Goal: Understand process/instructions: Learn how to perform a task or action

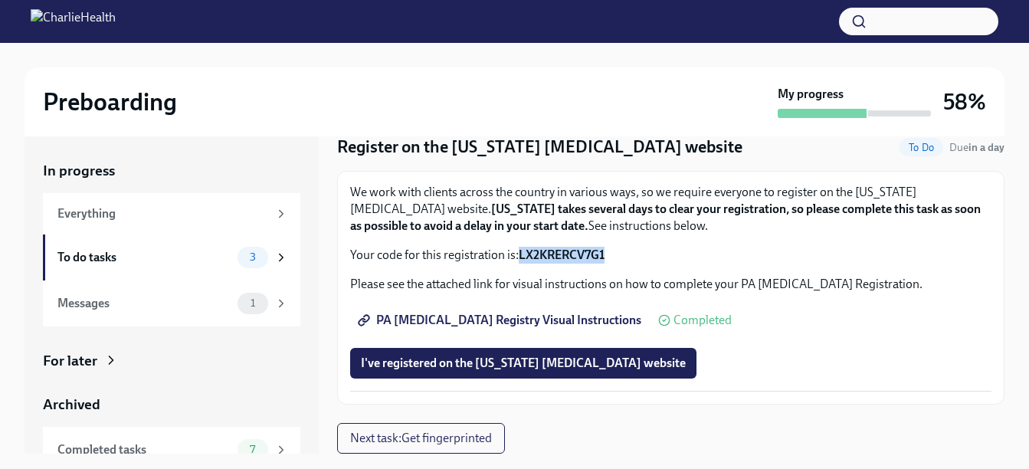
scroll to position [28, 0]
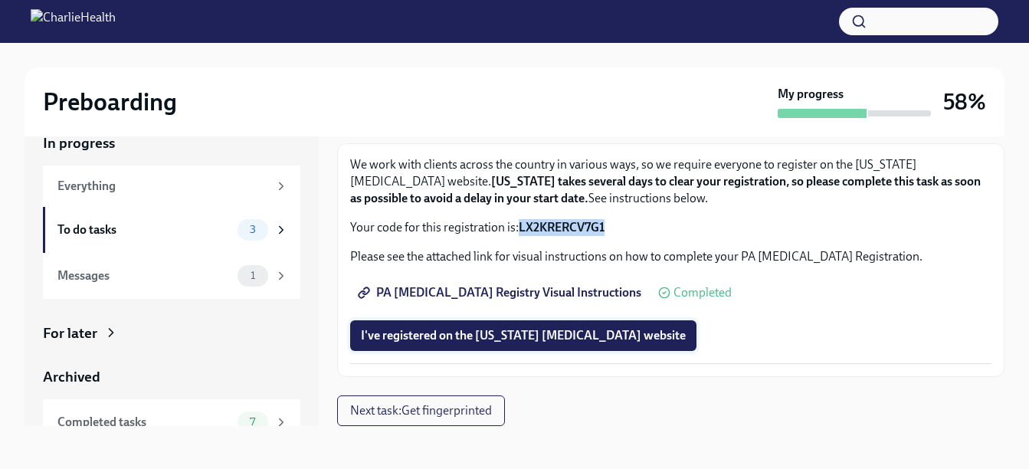
click at [483, 336] on span "I've registered on the [US_STATE] [MEDICAL_DATA] website" at bounding box center [523, 335] width 325 height 15
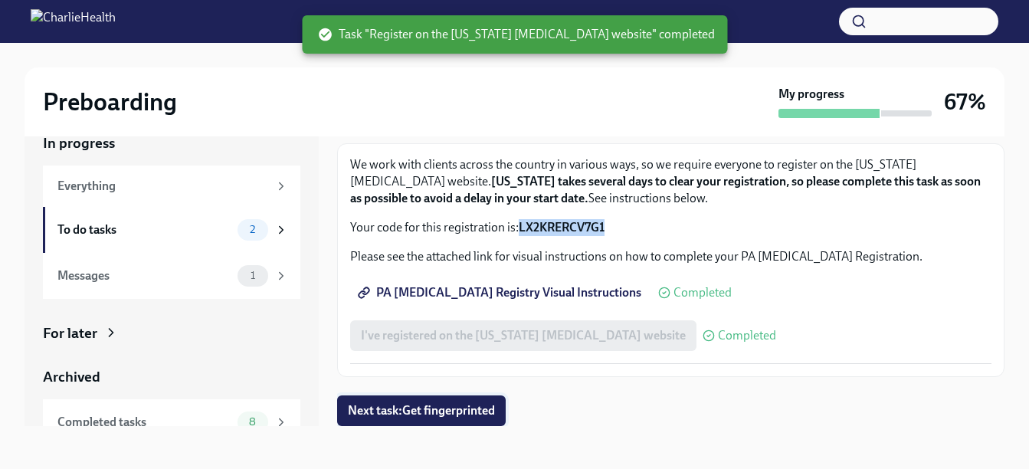
click at [449, 409] on span "Next task : Get fingerprinted" at bounding box center [421, 410] width 147 height 15
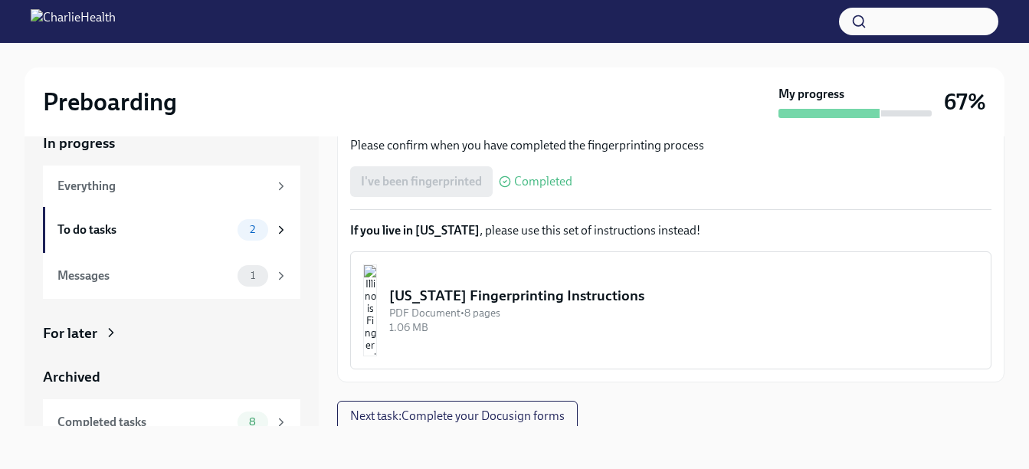
scroll to position [376, 0]
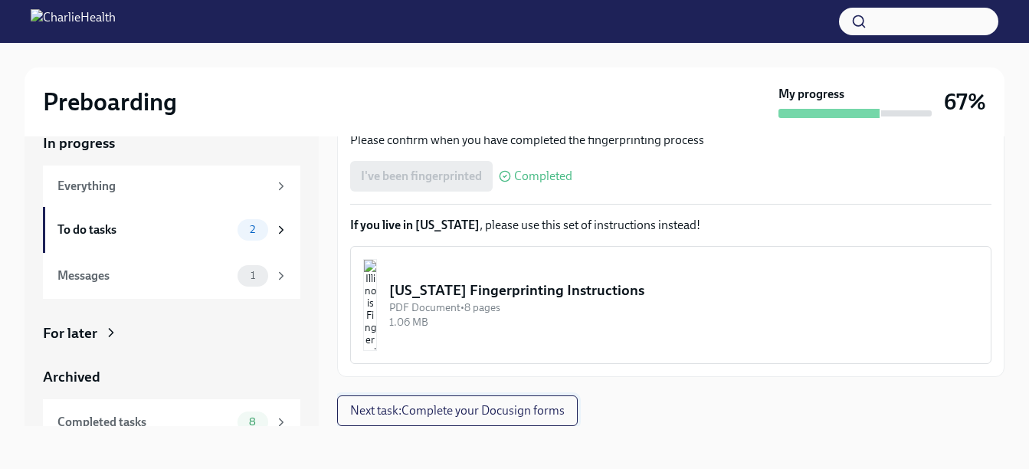
click at [435, 411] on span "Next task : Complete your Docusign forms" at bounding box center [457, 410] width 215 height 15
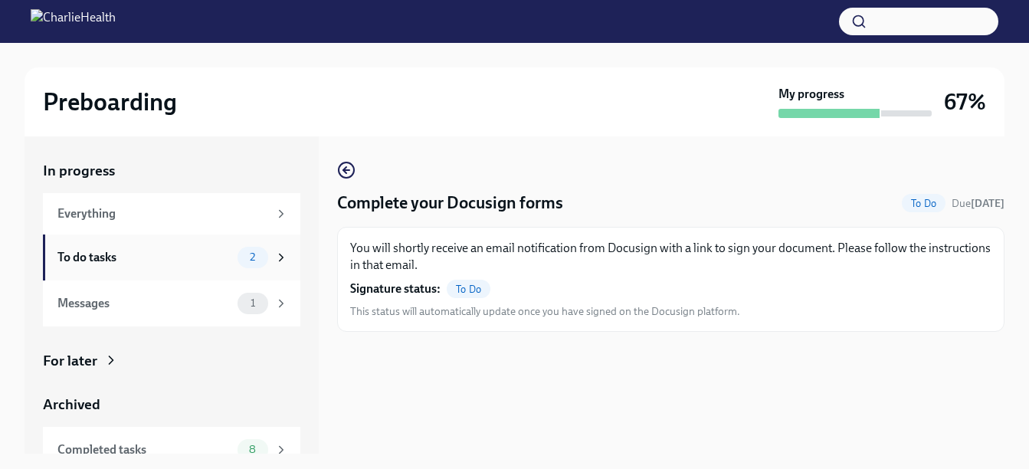
click at [82, 254] on div "To do tasks" at bounding box center [144, 257] width 174 height 17
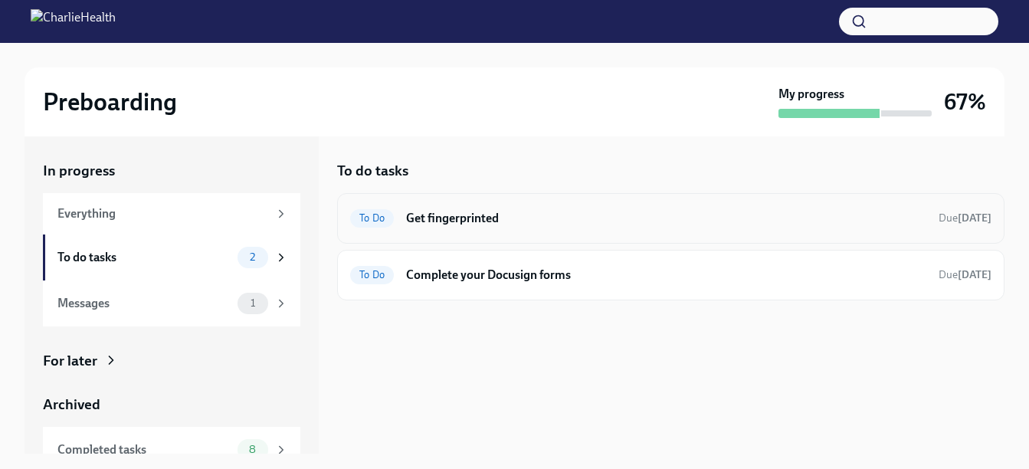
click at [471, 218] on h6 "Get fingerprinted" at bounding box center [666, 218] width 520 height 17
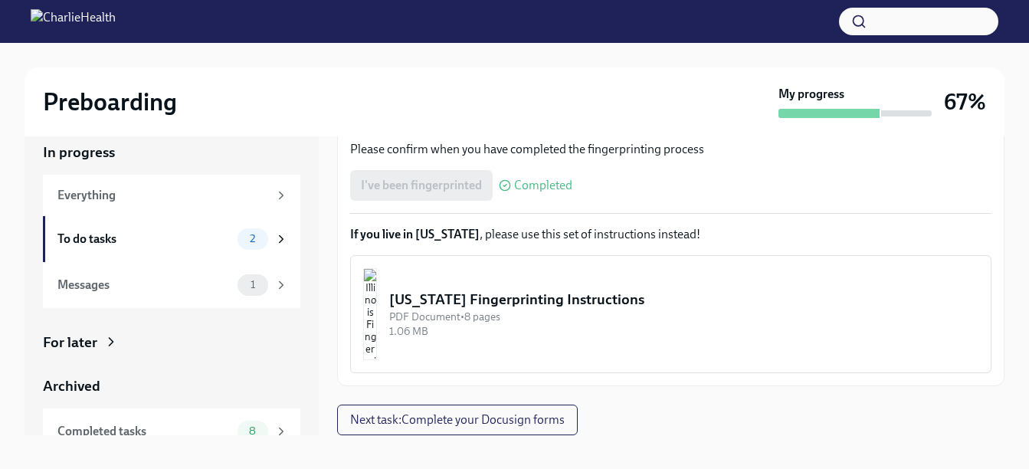
scroll to position [28, 0]
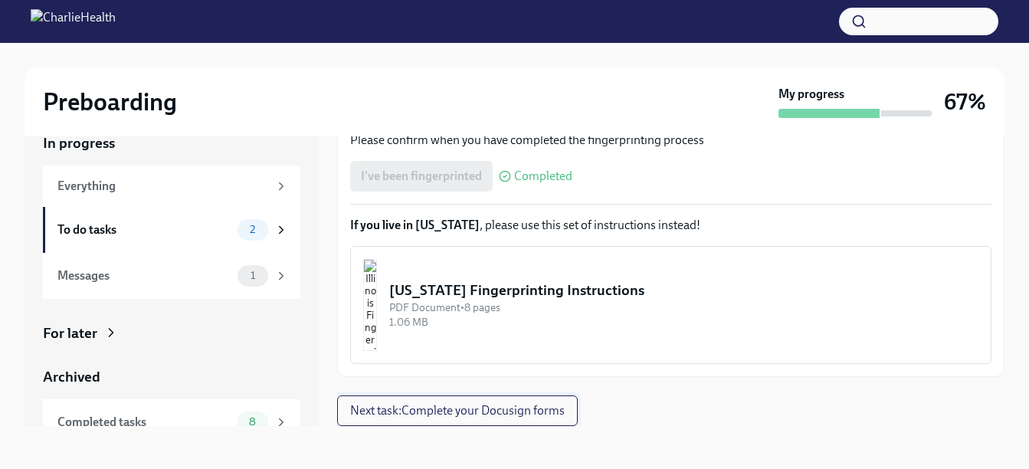
click at [431, 412] on span "Next task : Complete your Docusign forms" at bounding box center [457, 410] width 215 height 15
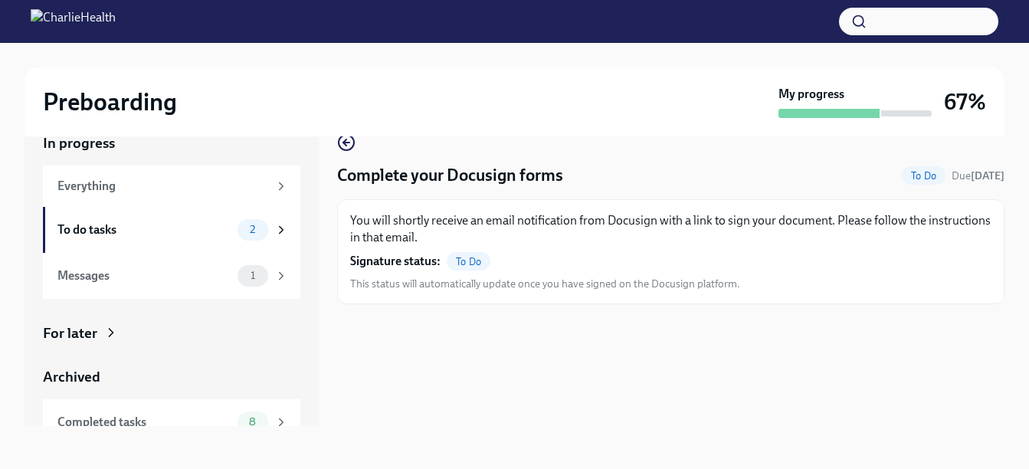
click at [468, 261] on span "To Do" at bounding box center [469, 261] width 44 height 11
click at [243, 267] on div "1" at bounding box center [253, 275] width 31 height 21
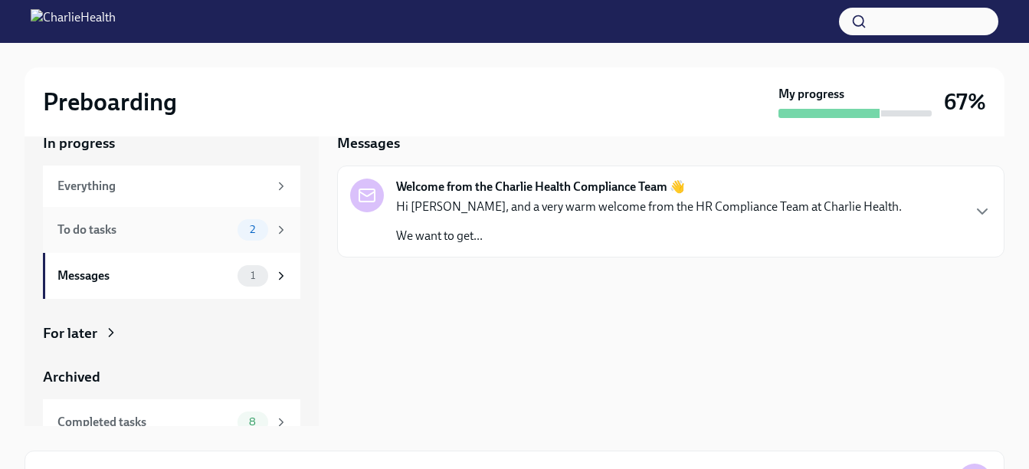
click at [113, 229] on div "To do tasks" at bounding box center [144, 230] width 174 height 17
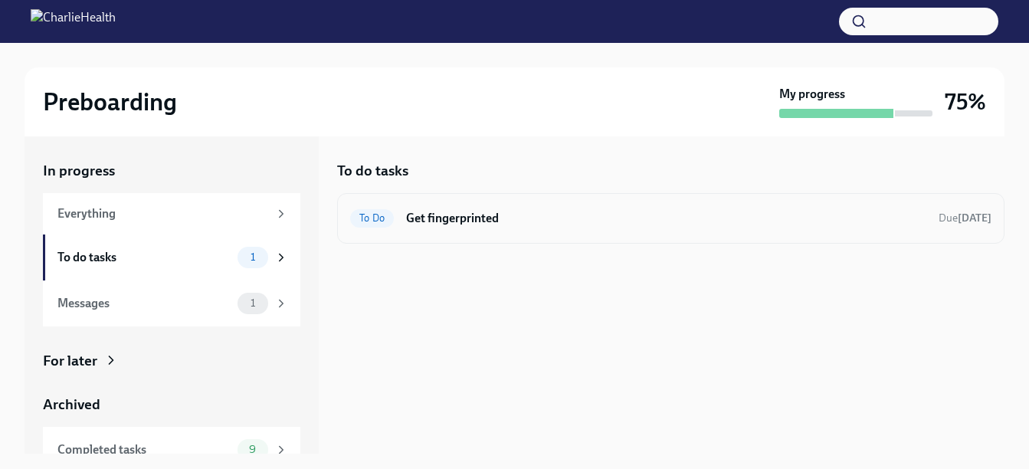
click at [441, 216] on h6 "Get fingerprinted" at bounding box center [666, 218] width 520 height 17
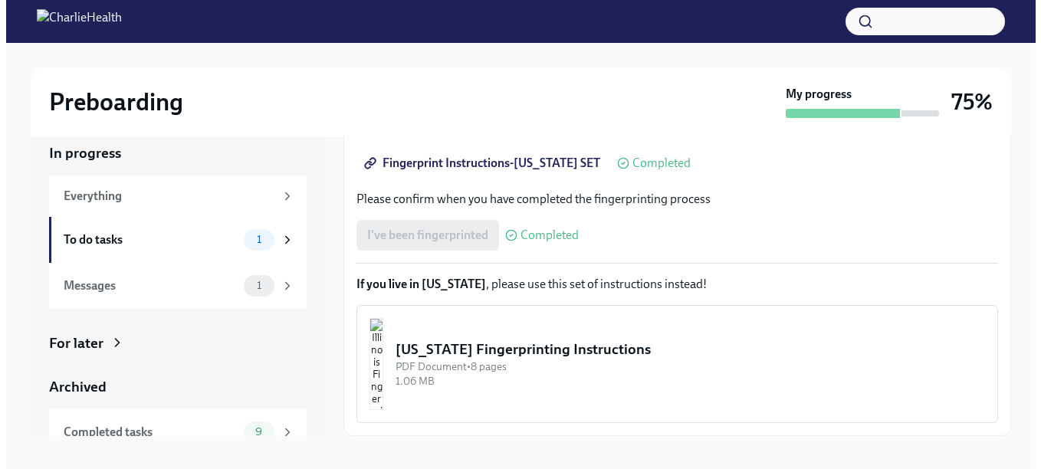
scroll to position [28, 0]
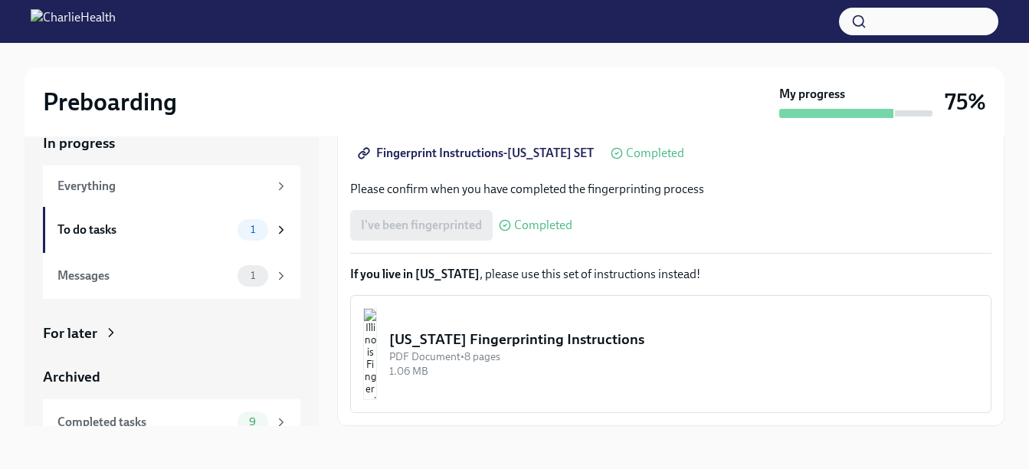
click at [504, 331] on div "[US_STATE] Fingerprinting Instructions" at bounding box center [683, 340] width 589 height 20
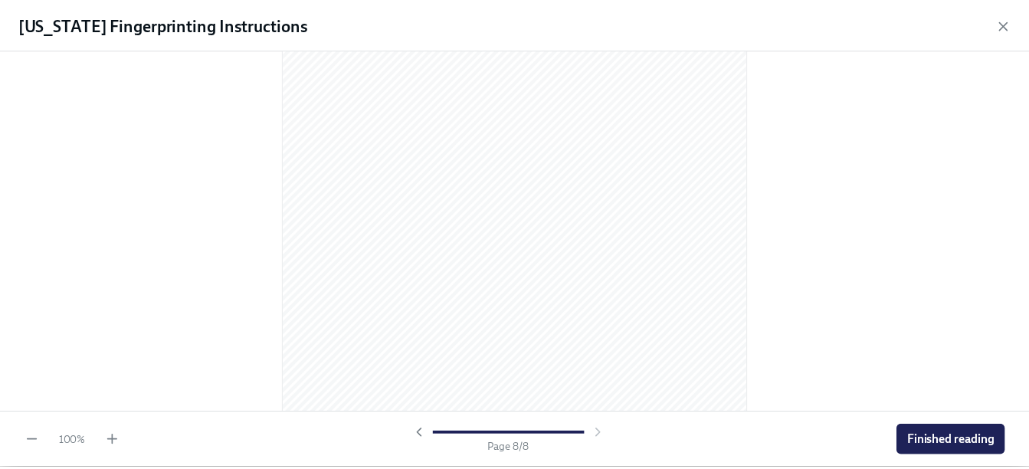
scroll to position [4616, 0]
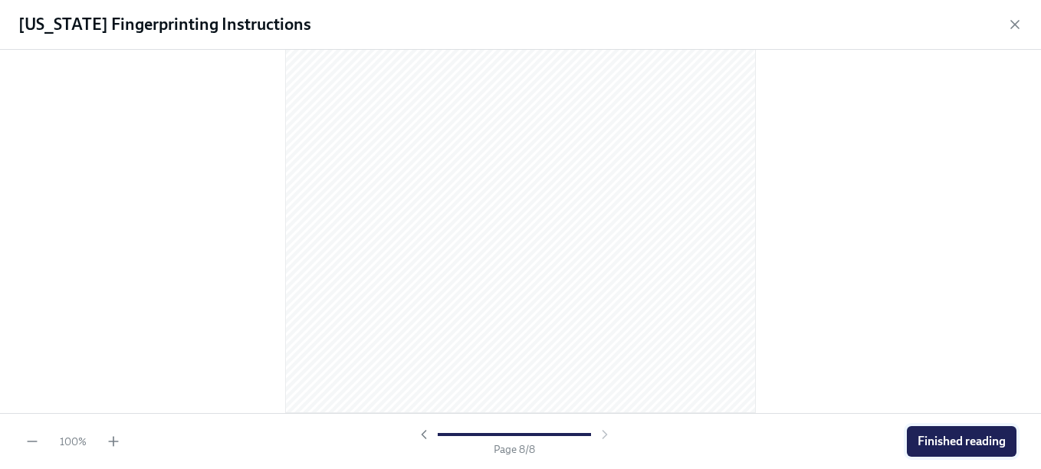
click at [957, 431] on button "Finished reading" at bounding box center [962, 441] width 110 height 31
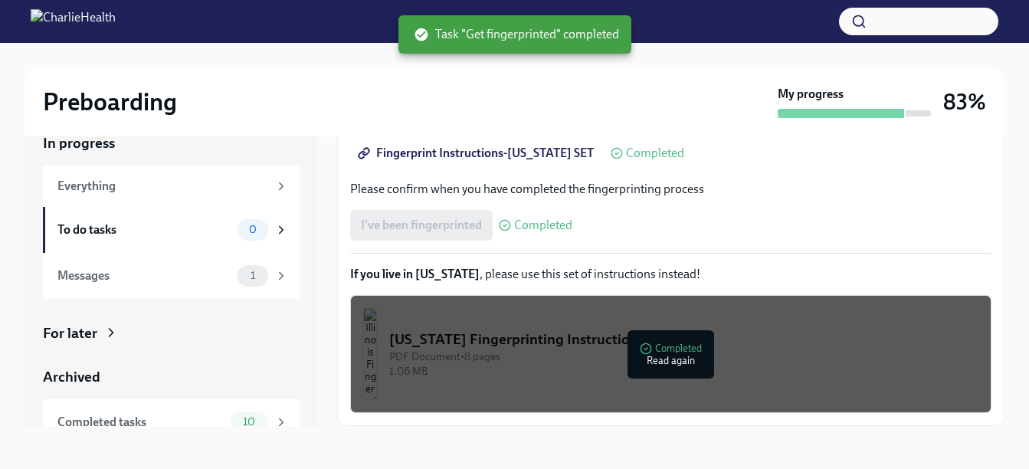
click at [691, 112] on div "Preboarding" at bounding box center [407, 102] width 729 height 31
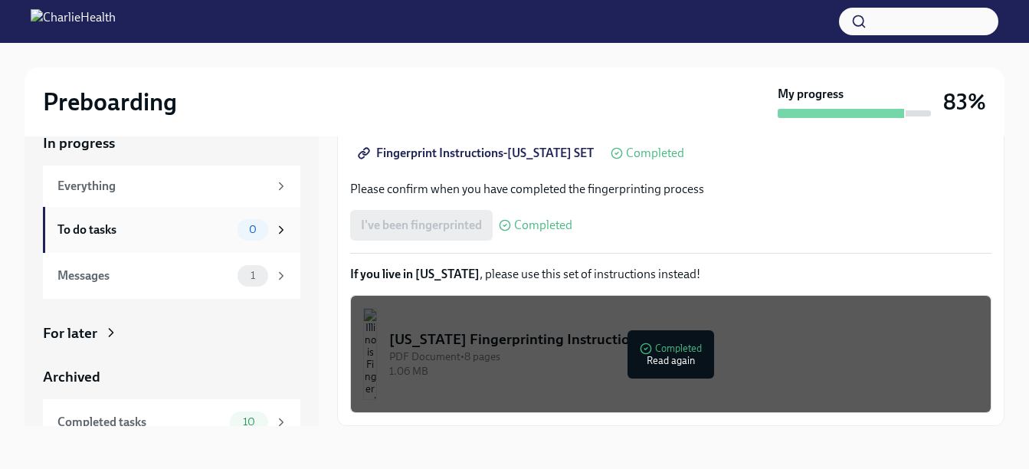
click at [100, 222] on div "To do tasks" at bounding box center [144, 230] width 174 height 17
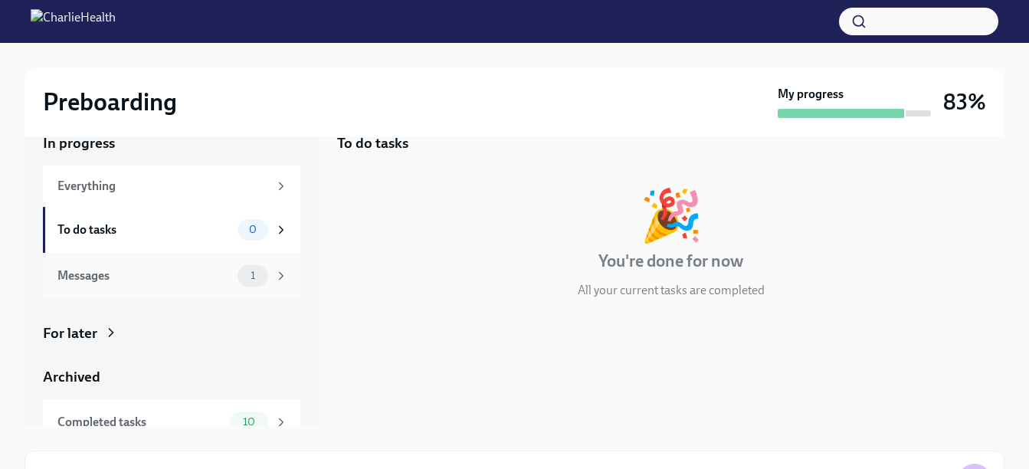
click at [83, 274] on div "Messages" at bounding box center [144, 275] width 174 height 17
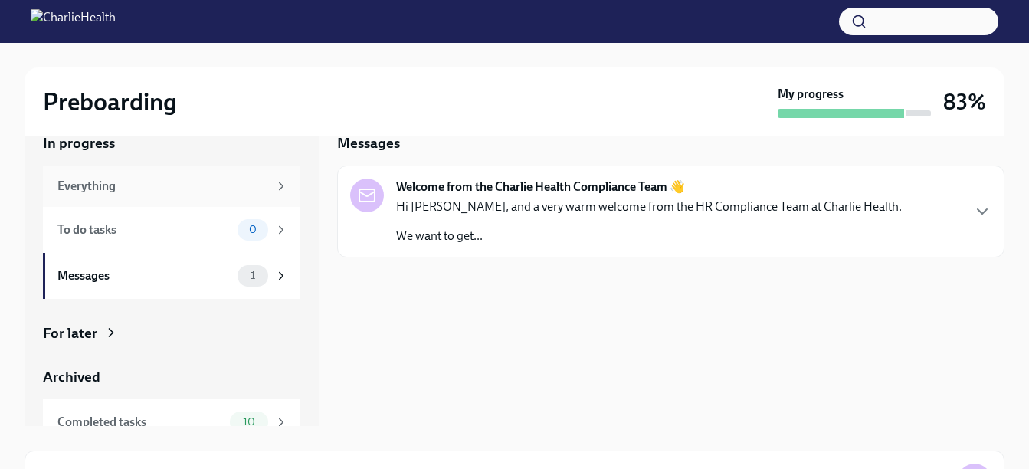
click at [98, 185] on div "Everything" at bounding box center [162, 186] width 211 height 17
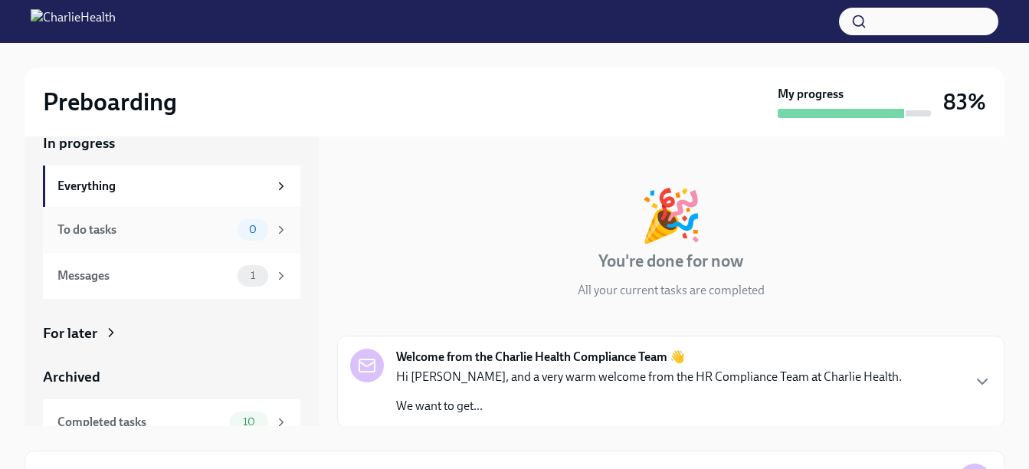
scroll to position [65, 0]
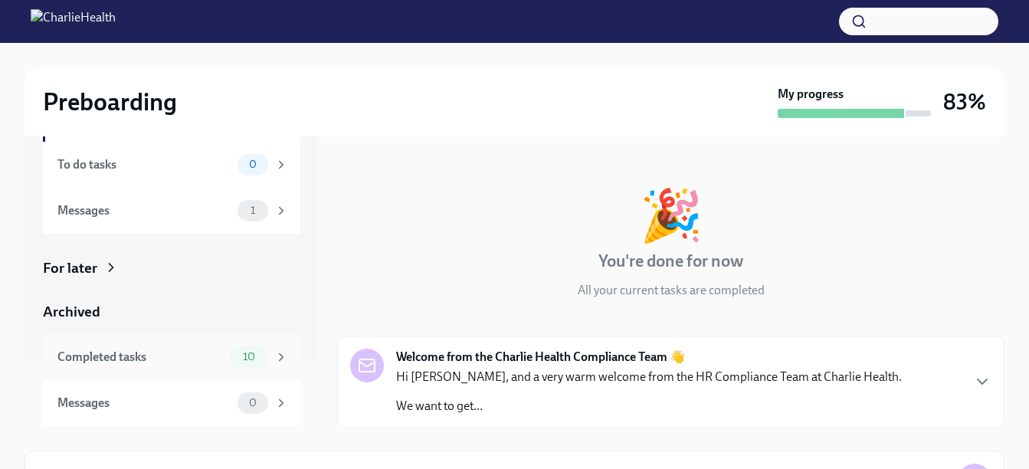
click at [109, 356] on div "Completed tasks" at bounding box center [140, 357] width 166 height 17
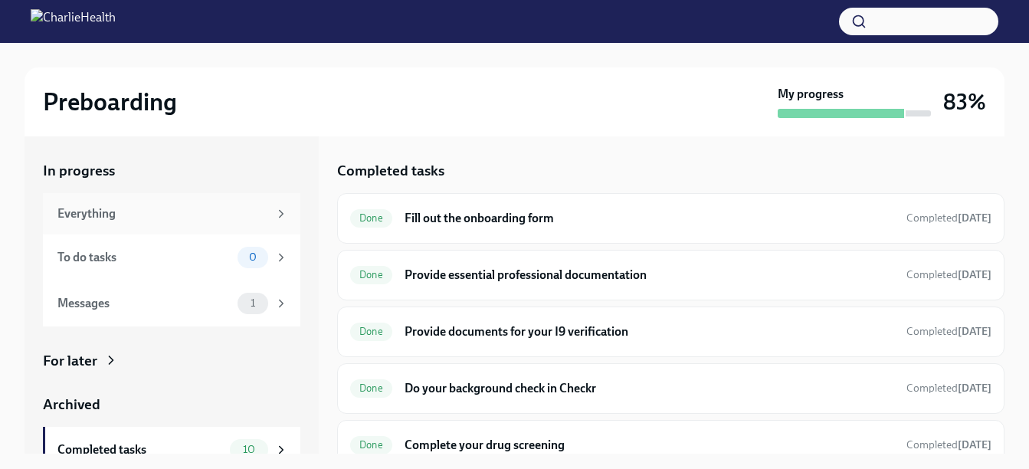
click at [80, 210] on div "Everything" at bounding box center [162, 213] width 211 height 17
